Goal: Check status: Check status

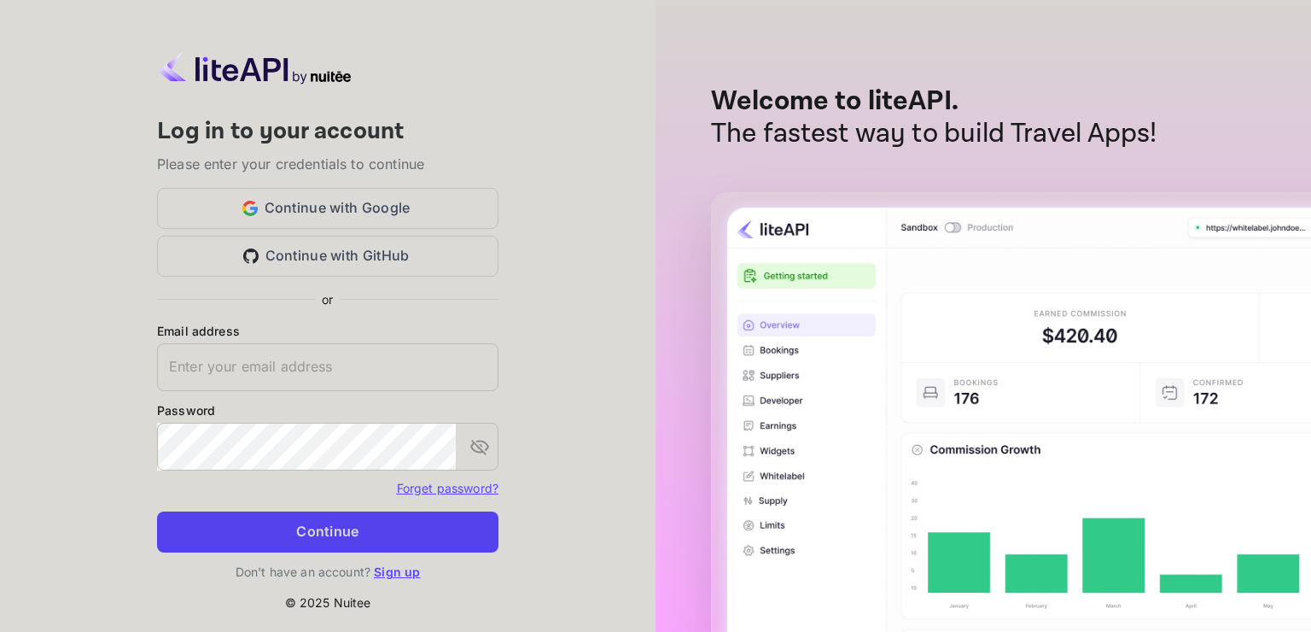
type input "[EMAIL_ADDRESS][DOMAIN_NAME]"
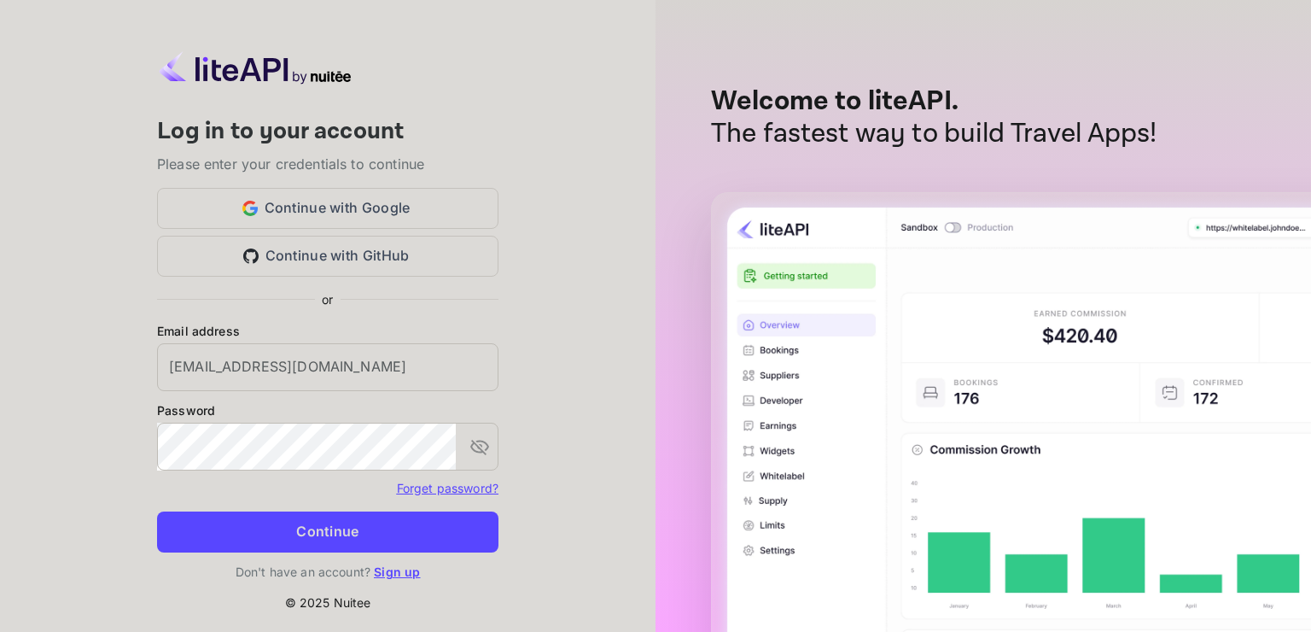
click at [362, 525] on button "Continue" at bounding box center [327, 531] width 341 height 41
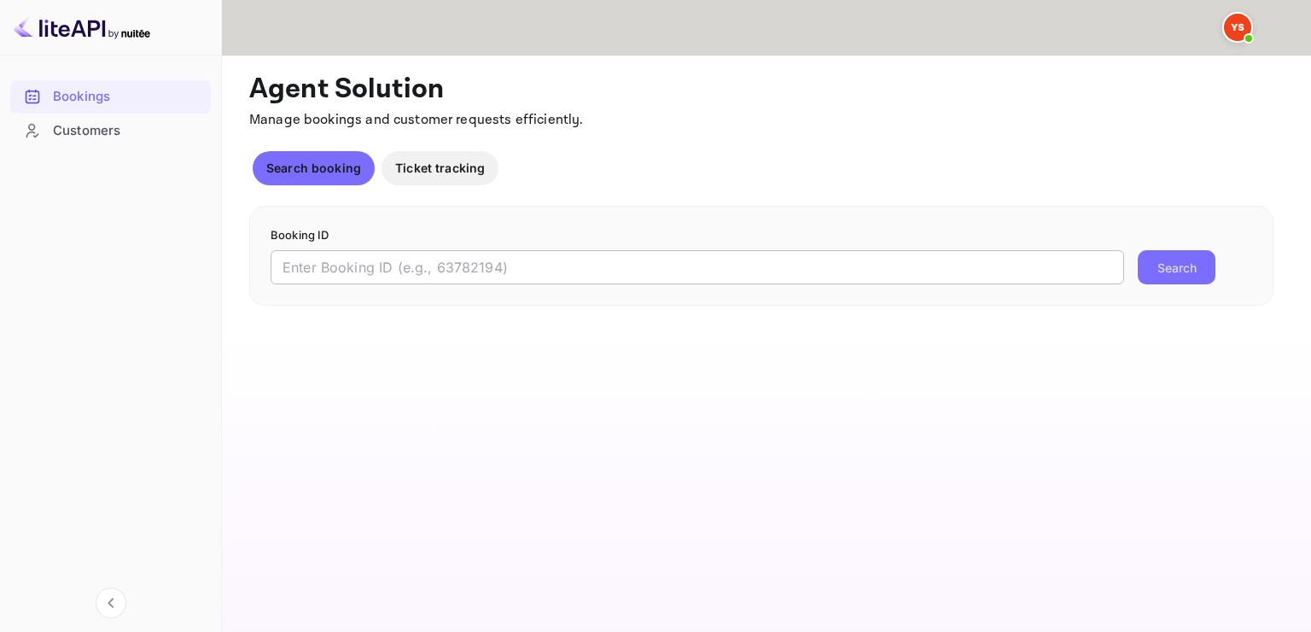
click at [381, 270] on input "text" at bounding box center [698, 267] width 854 height 34
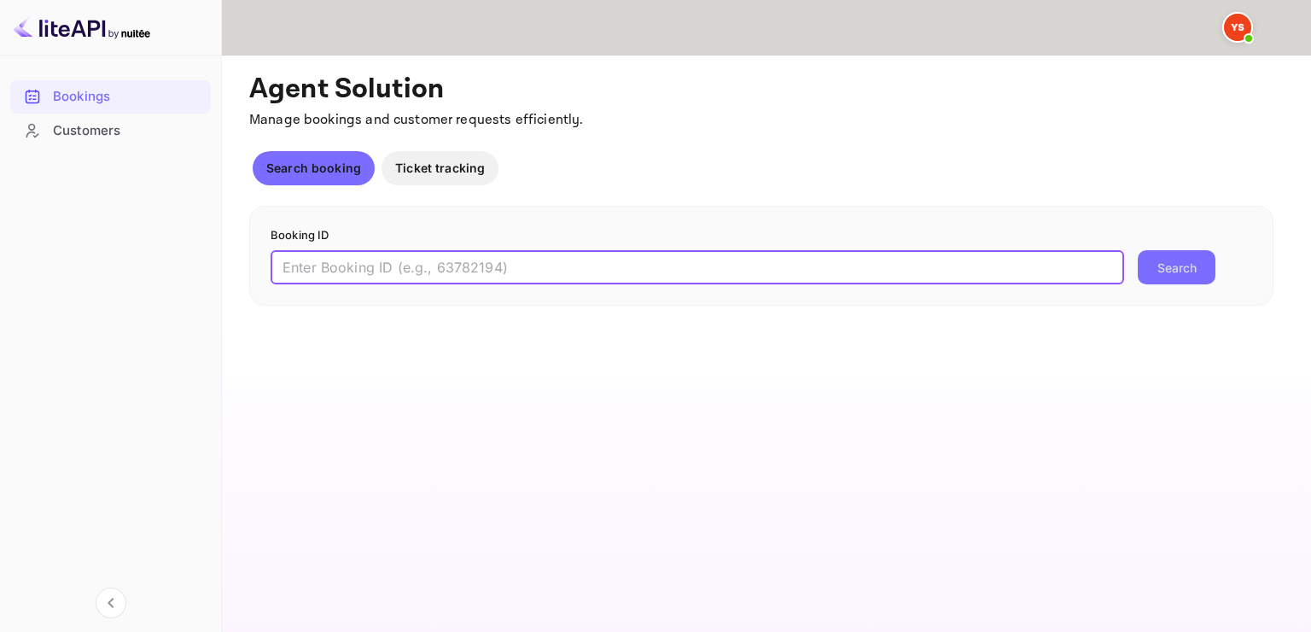
paste input "7596796"
type input "7596796"
click at [1164, 276] on button "Search" at bounding box center [1177, 267] width 78 height 34
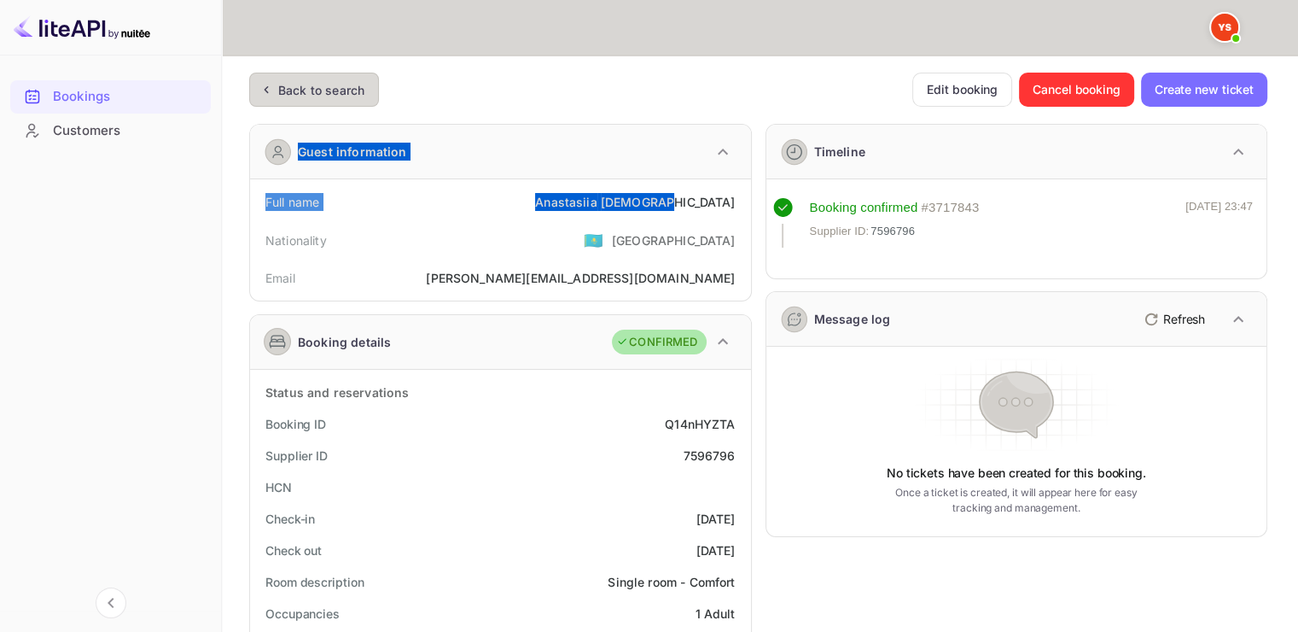
drag, startPoint x: 607, startPoint y: 203, endPoint x: 706, endPoint y: 210, distance: 99.2
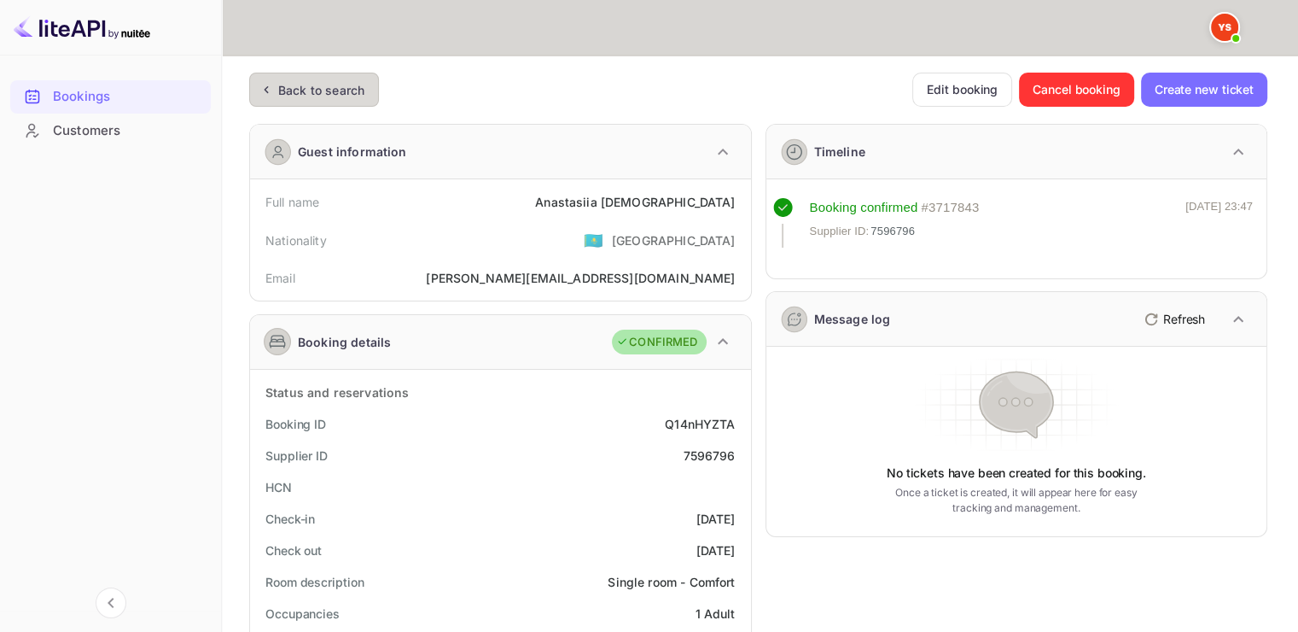
click at [566, 236] on div "Nationality 🇰🇿 [DEMOGRAPHIC_DATA]" at bounding box center [500, 240] width 487 height 44
drag, startPoint x: 609, startPoint y: 202, endPoint x: 735, endPoint y: 199, distance: 125.5
click at [735, 199] on div "Full name [PERSON_NAME]" at bounding box center [500, 202] width 487 height 32
copy div "[PERSON_NAME]"
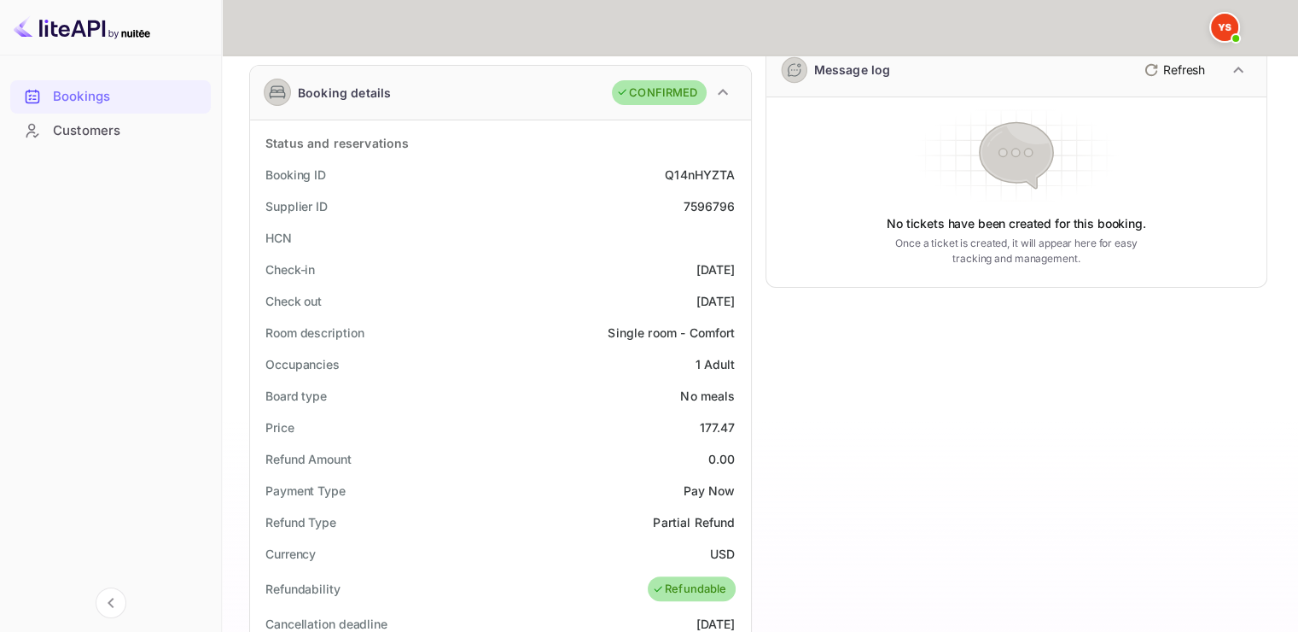
scroll to position [256, 0]
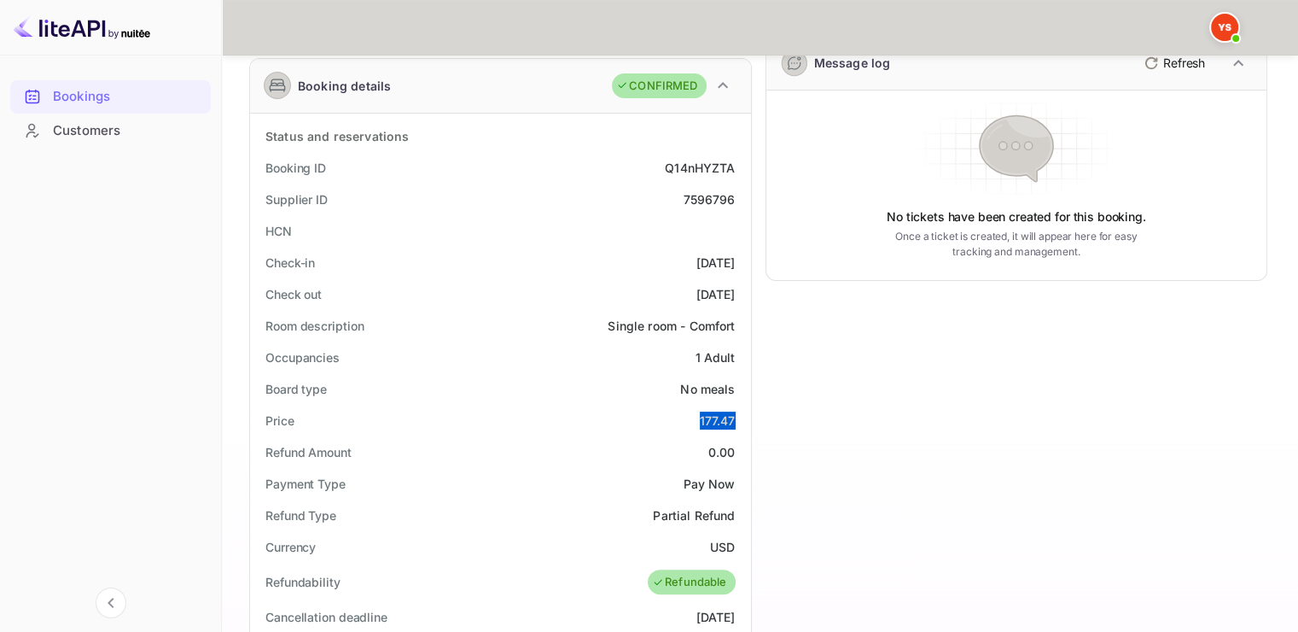
drag, startPoint x: 698, startPoint y: 416, endPoint x: 737, endPoint y: 415, distance: 38.4
click at [737, 415] on div "Price 177.47" at bounding box center [500, 421] width 487 height 32
copy div "177.47"
